Goal: Task Accomplishment & Management: Manage account settings

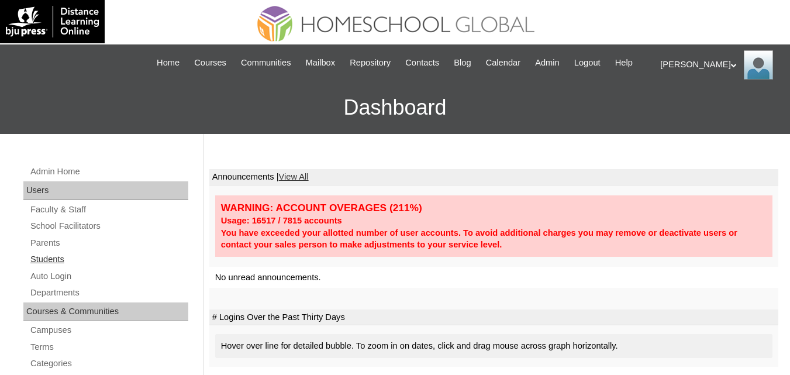
click at [42, 267] on link "Students" at bounding box center [108, 259] width 159 height 15
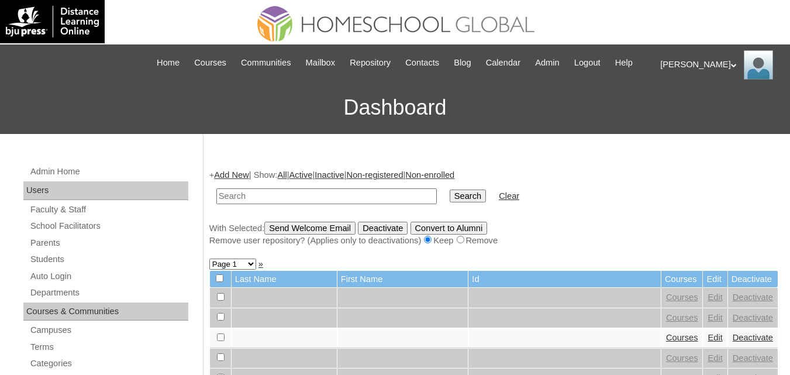
click at [278, 204] on input "text" at bounding box center [326, 196] width 221 height 16
type input "Winter Henril"
click at [450, 202] on input "Search" at bounding box center [468, 196] width 36 height 13
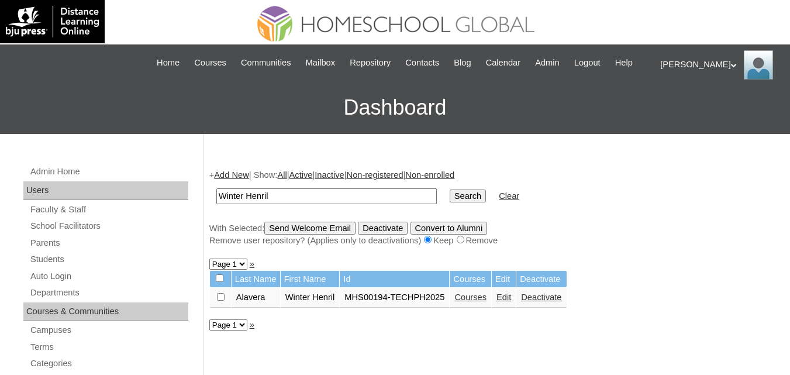
click at [506, 302] on link "Edit" at bounding box center [504, 297] width 15 height 9
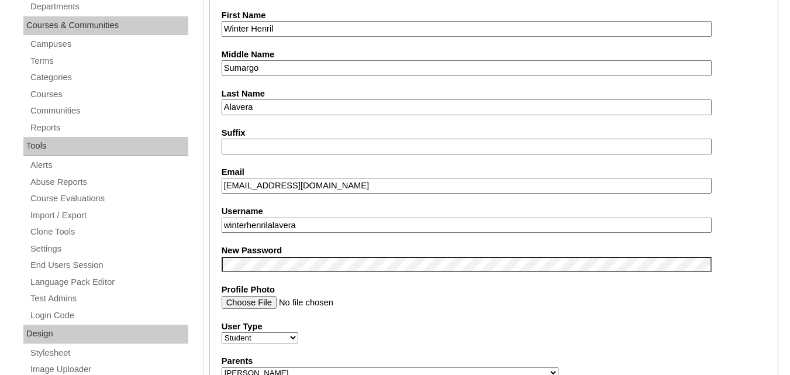
scroll to position [351, 0]
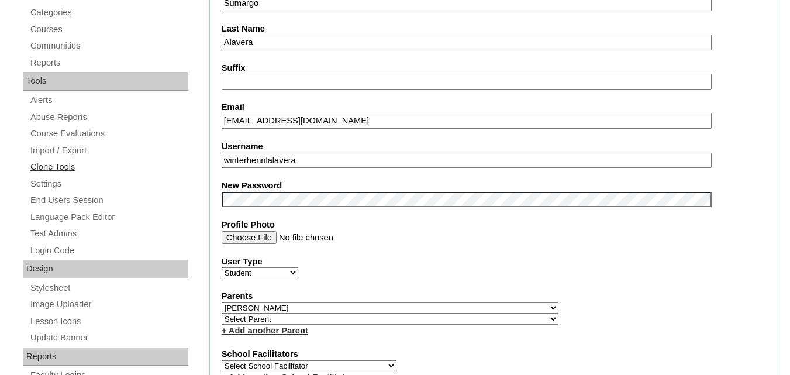
drag, startPoint x: 324, startPoint y: 171, endPoint x: 152, endPoint y: 173, distance: 171.5
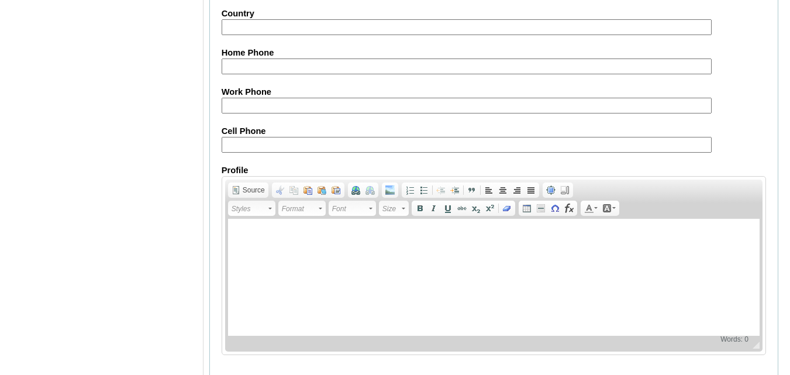
scroll to position [1422, 0]
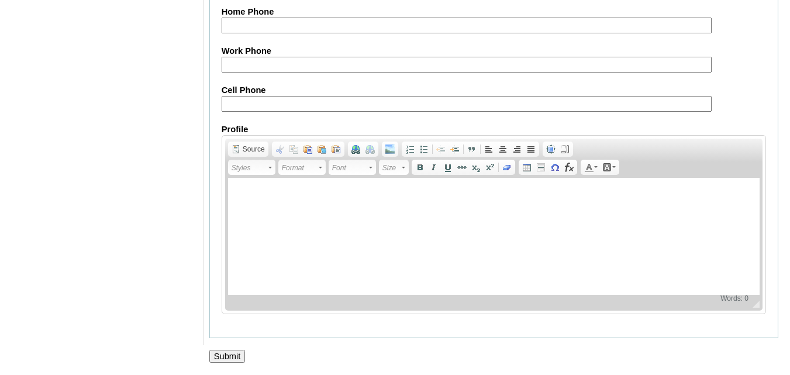
click at [235, 355] on input "Submit" at bounding box center [227, 356] width 36 height 13
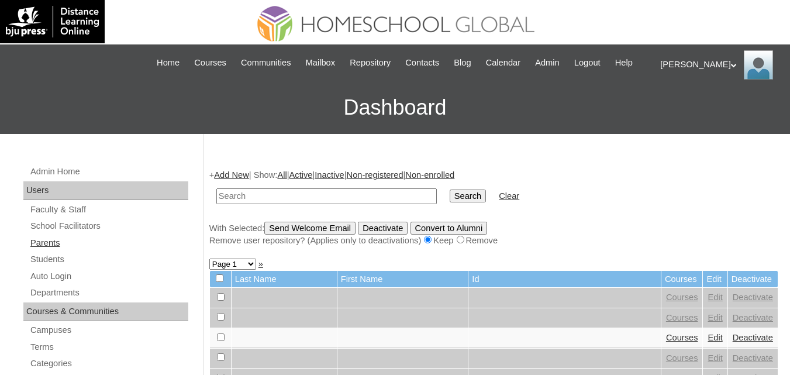
click at [44, 250] on link "Parents" at bounding box center [108, 243] width 159 height 15
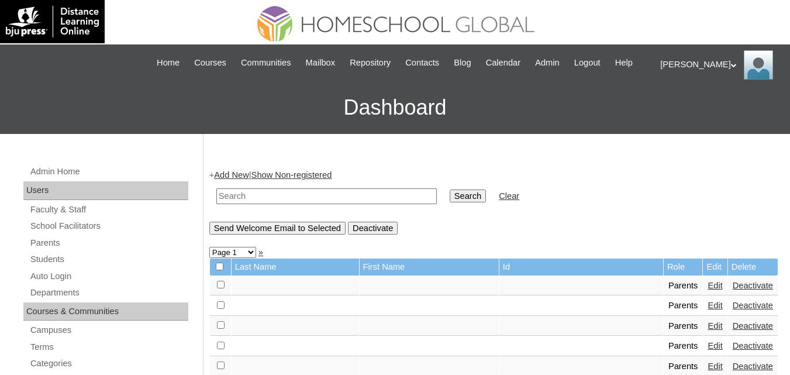
drag, startPoint x: 0, startPoint y: 0, endPoint x: 259, endPoint y: 207, distance: 331.3
click at [259, 204] on input "text" at bounding box center [326, 196] width 221 height 16
paste input "MHP0150-TECHPH2025"
type input "MHP0150-TECHPH2025"
click at [450, 202] on input "Search" at bounding box center [468, 196] width 36 height 13
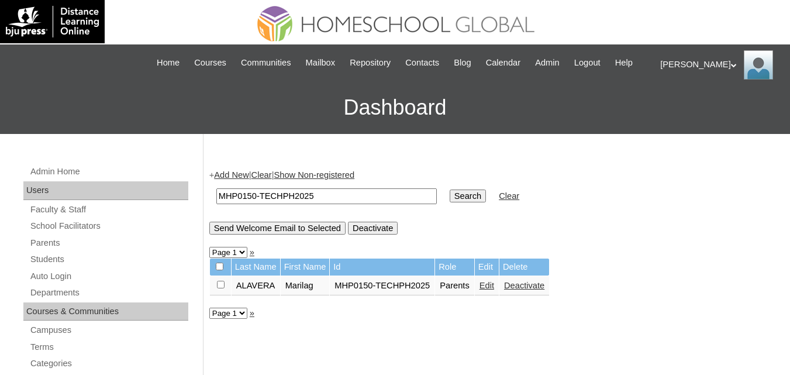
click at [484, 290] on link "Edit" at bounding box center [487, 285] width 15 height 9
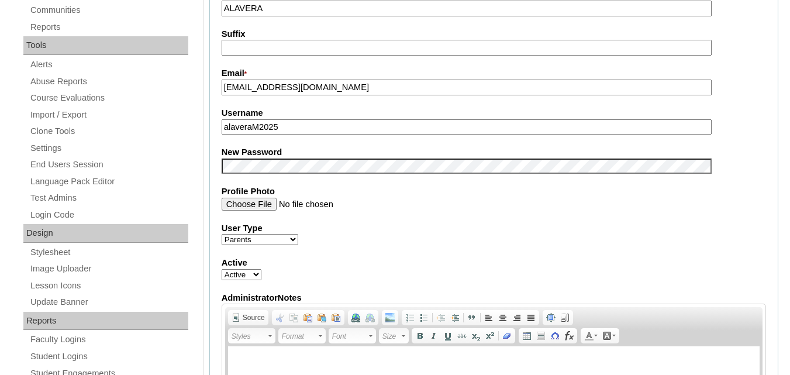
scroll to position [468, 0]
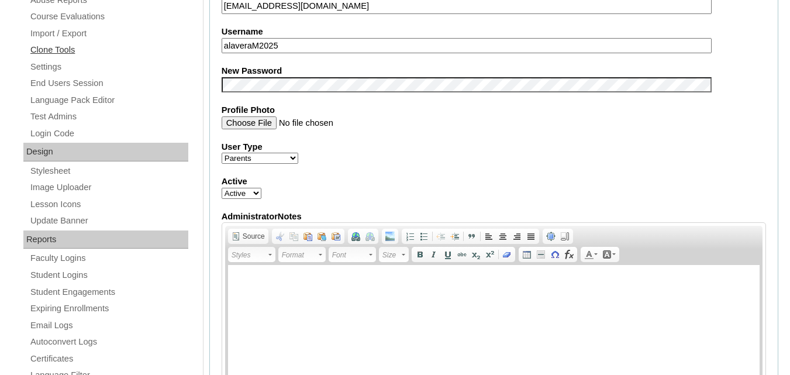
drag, startPoint x: 288, startPoint y: 62, endPoint x: 152, endPoint y: 66, distance: 137.0
click at [152, 66] on div "Admin Home Users Faculty & Staff School Facilitators Parents Students Auto Logi…" at bounding box center [395, 359] width 790 height 1387
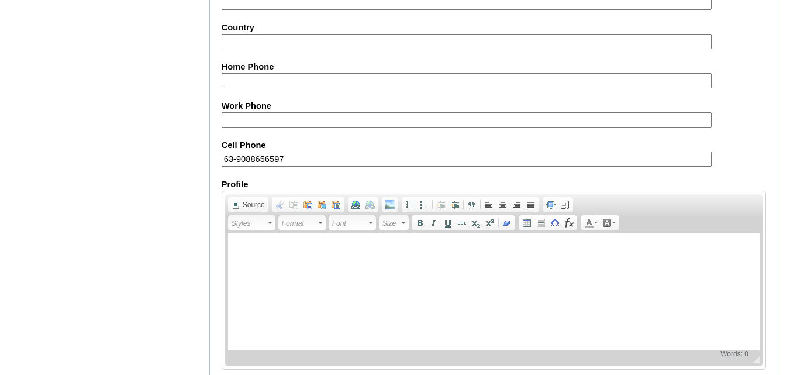
scroll to position [1176, 0]
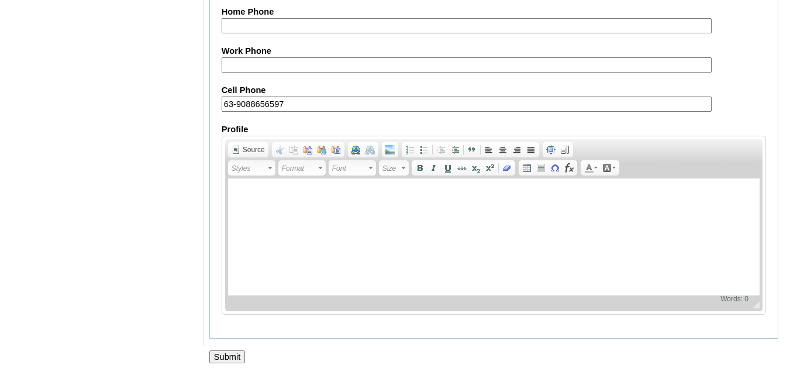
click at [219, 350] on input "Submit" at bounding box center [227, 356] width 36 height 13
click at [222, 352] on input "Submit" at bounding box center [227, 356] width 36 height 13
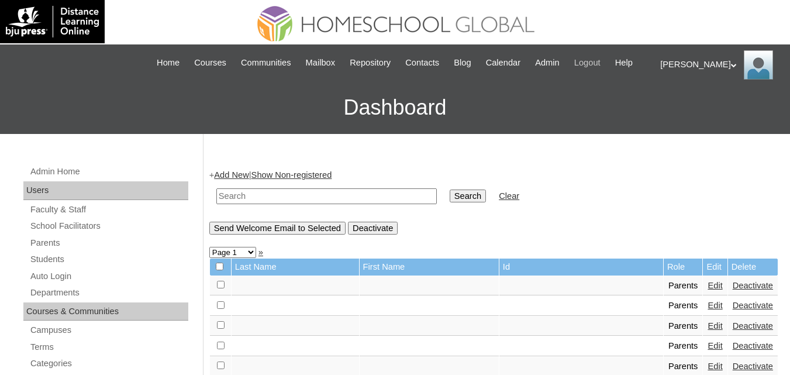
click at [601, 59] on span "Logout" at bounding box center [588, 62] width 26 height 13
